Goal: Information Seeking & Learning: Learn about a topic

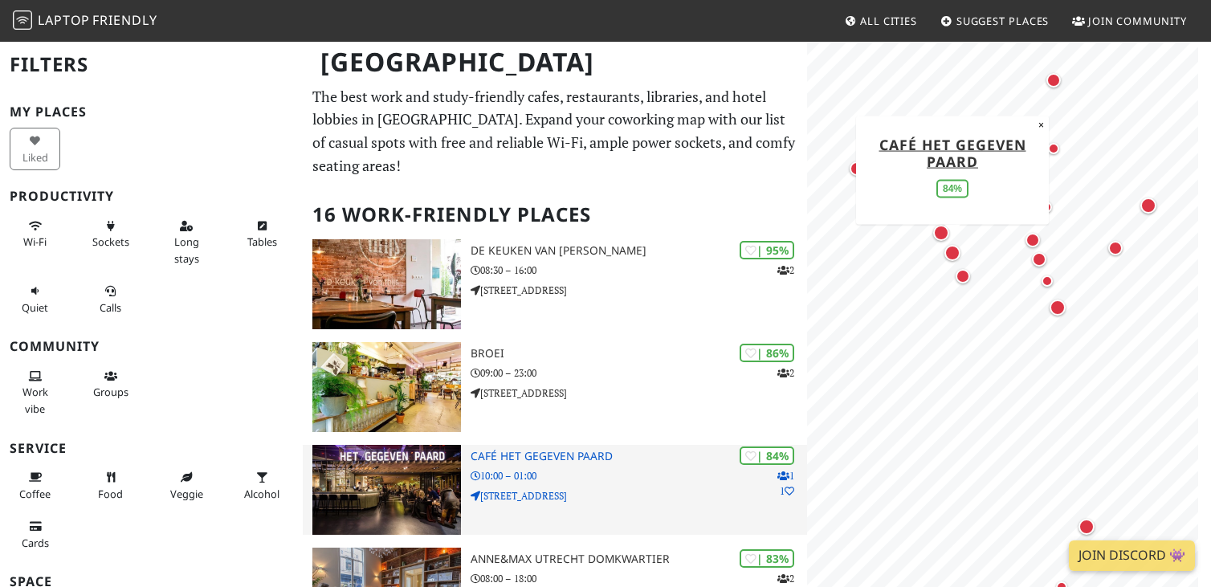
scroll to position [80, 0]
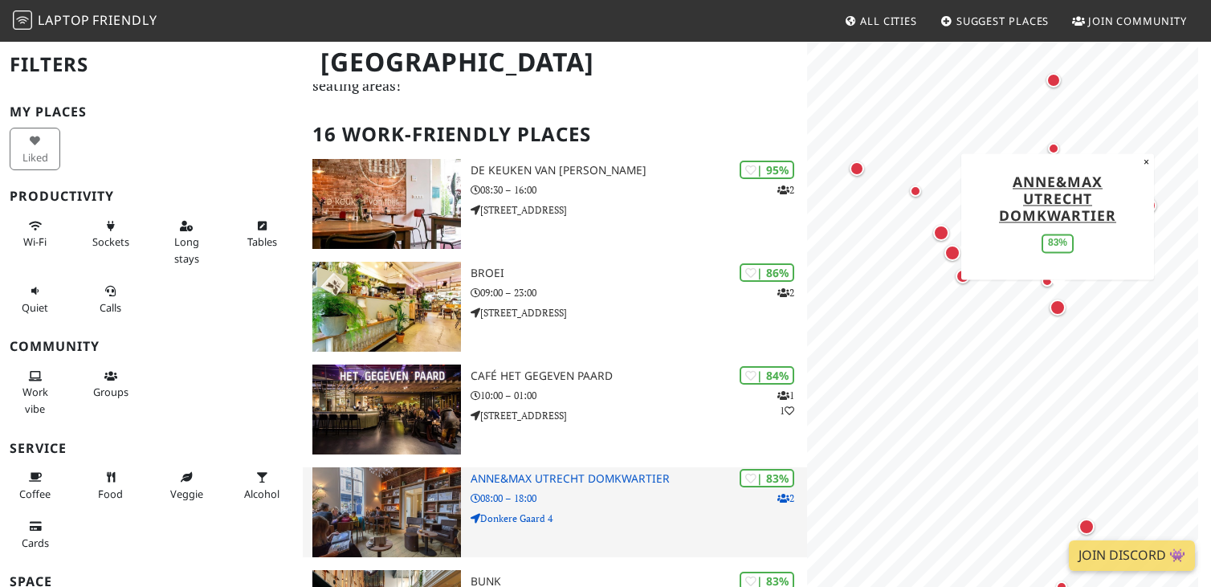
click at [444, 475] on img at bounding box center [386, 512] width 149 height 90
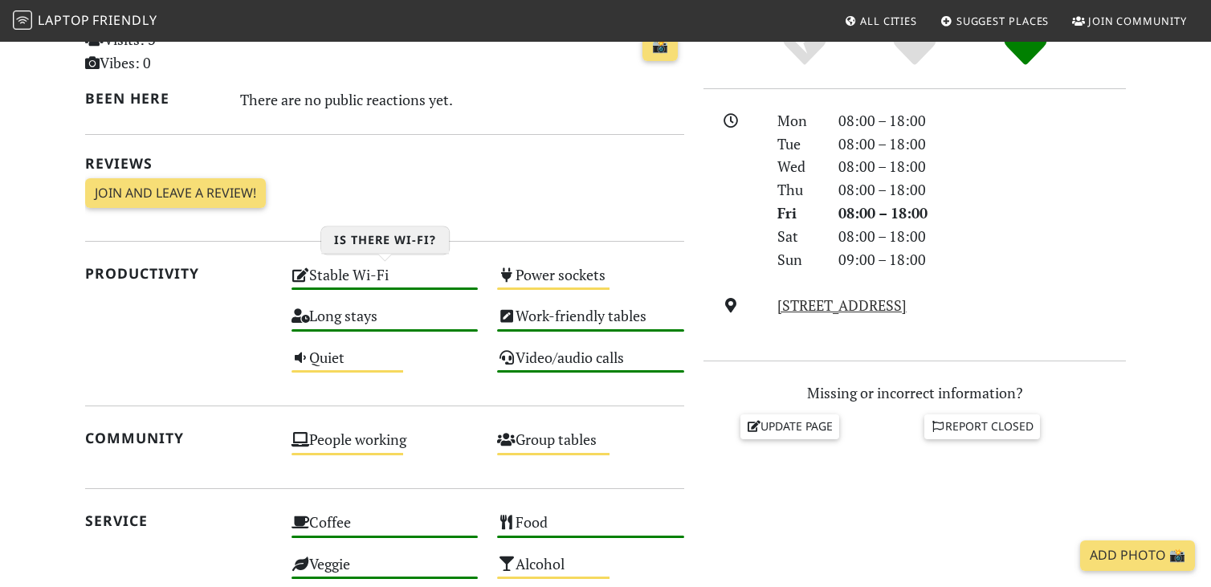
scroll to position [482, 0]
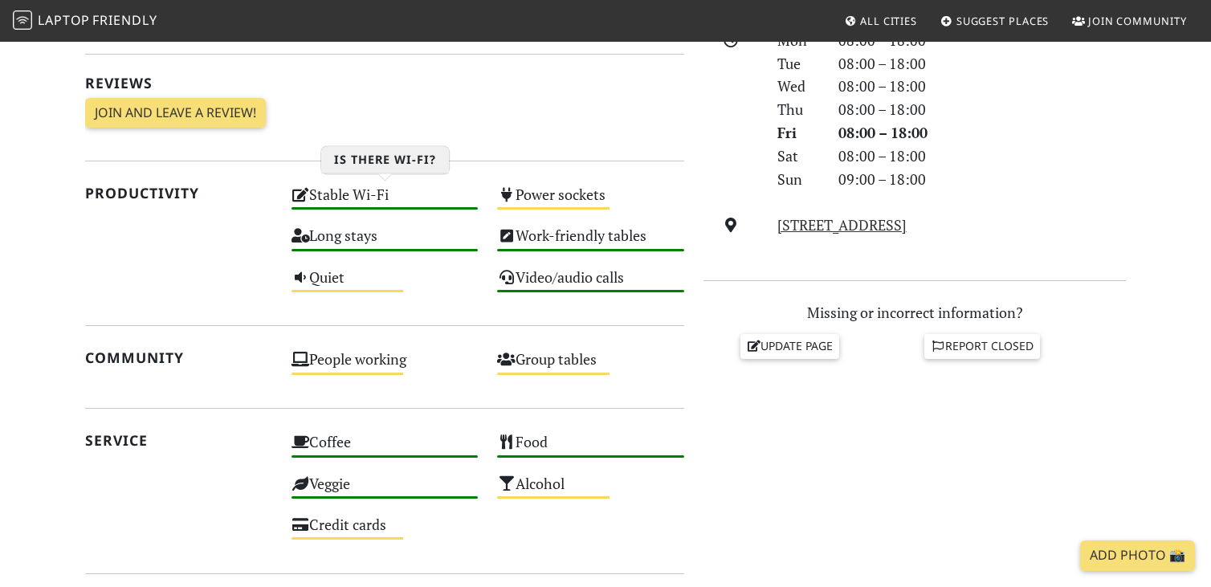
click at [366, 201] on div "Stable Wi-Fi High" at bounding box center [385, 202] width 206 height 41
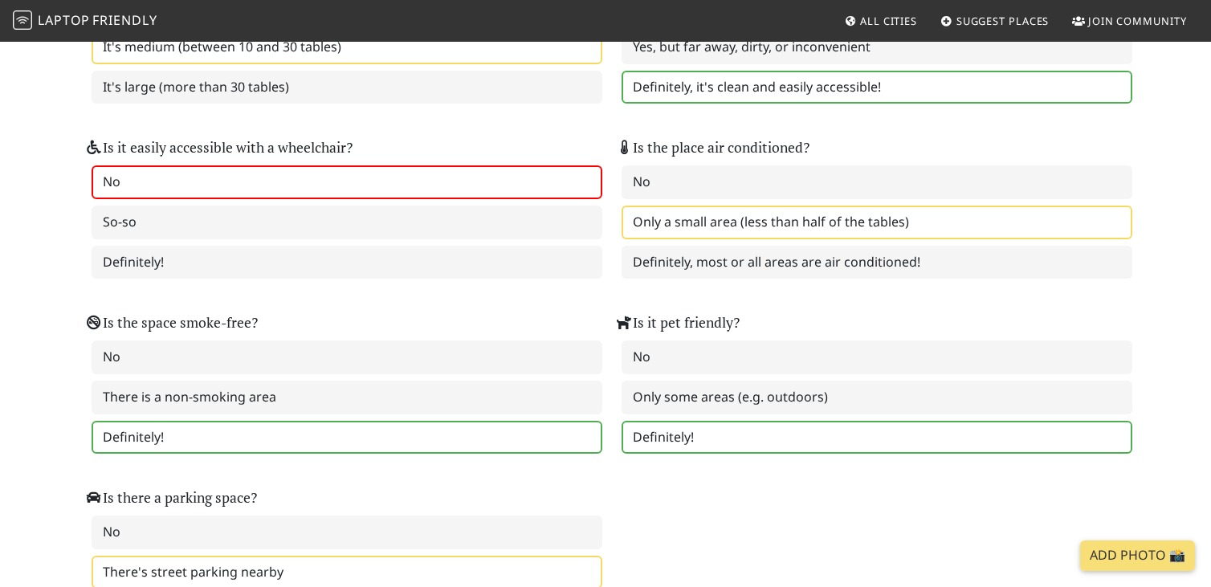
scroll to position [2249, 0]
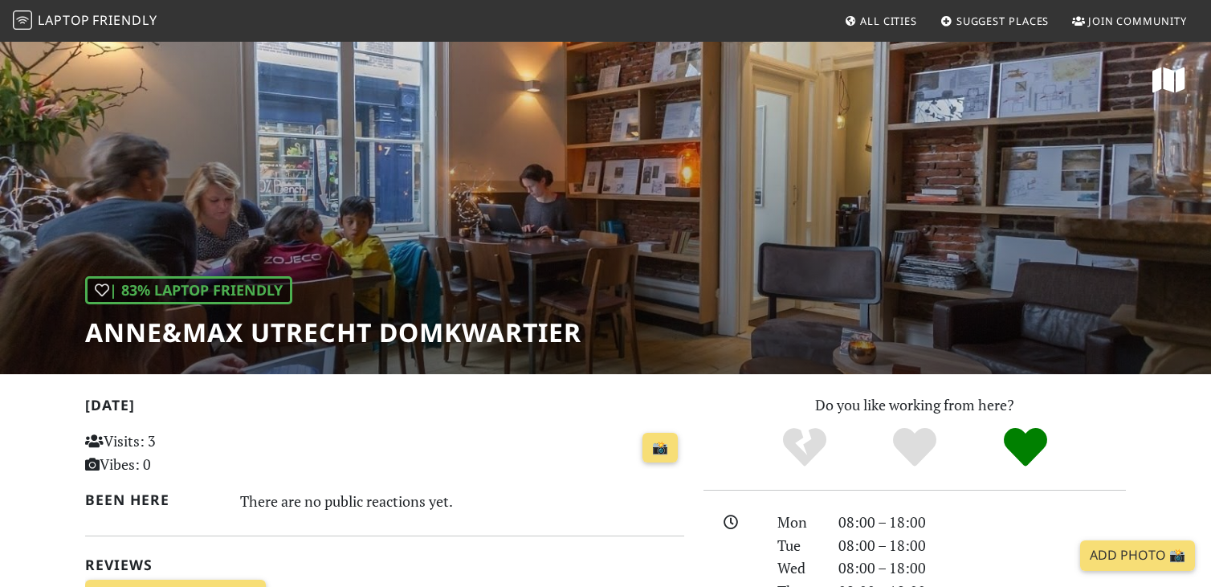
scroll to position [482, 0]
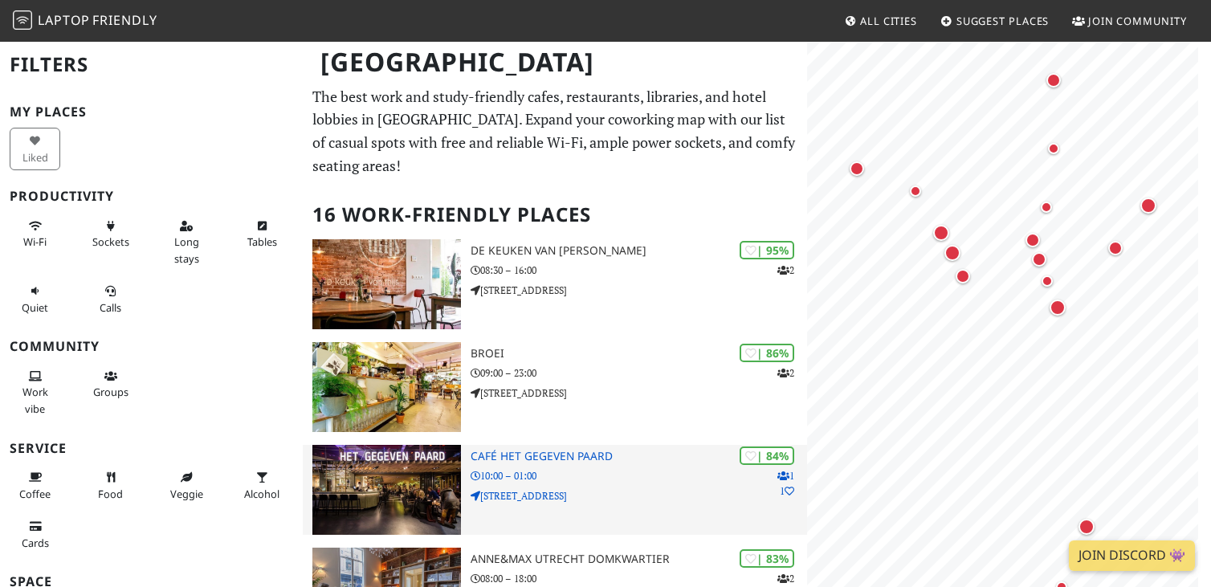
scroll to position [80, 0]
